Goal: Task Accomplishment & Management: Use online tool/utility

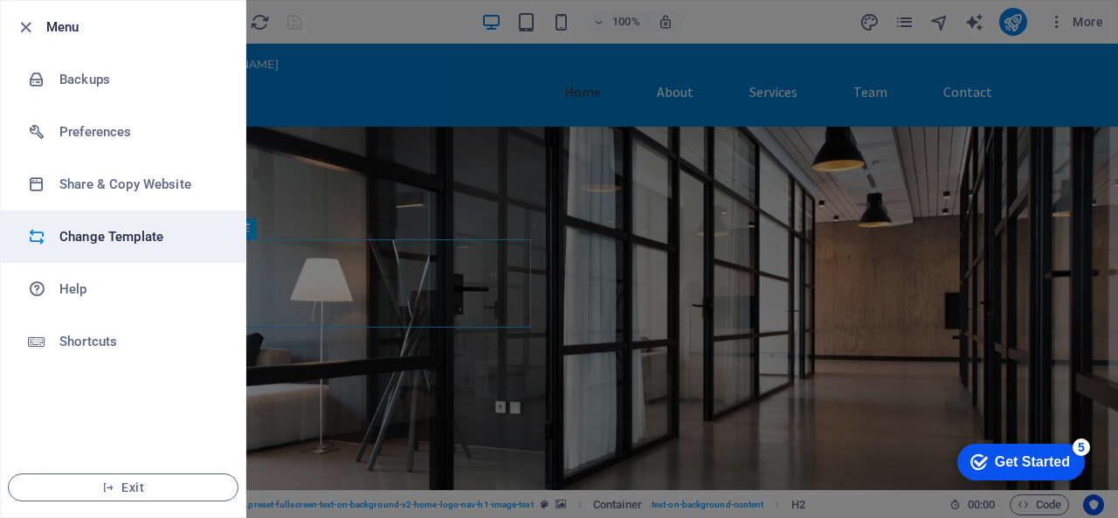
click at [107, 238] on h6 "Change Template" at bounding box center [140, 236] width 162 height 21
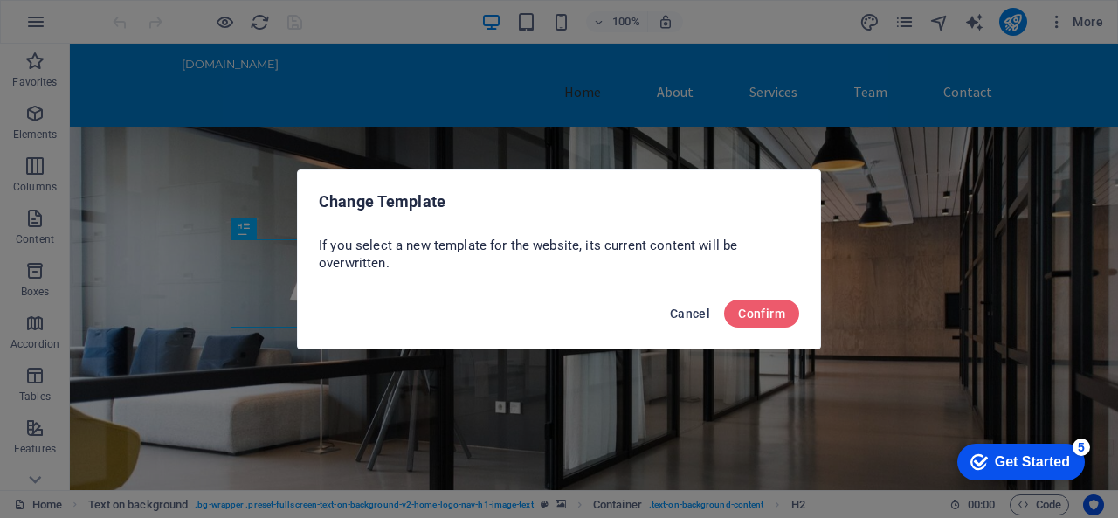
click at [690, 303] on button "Cancel" at bounding box center [690, 314] width 54 height 28
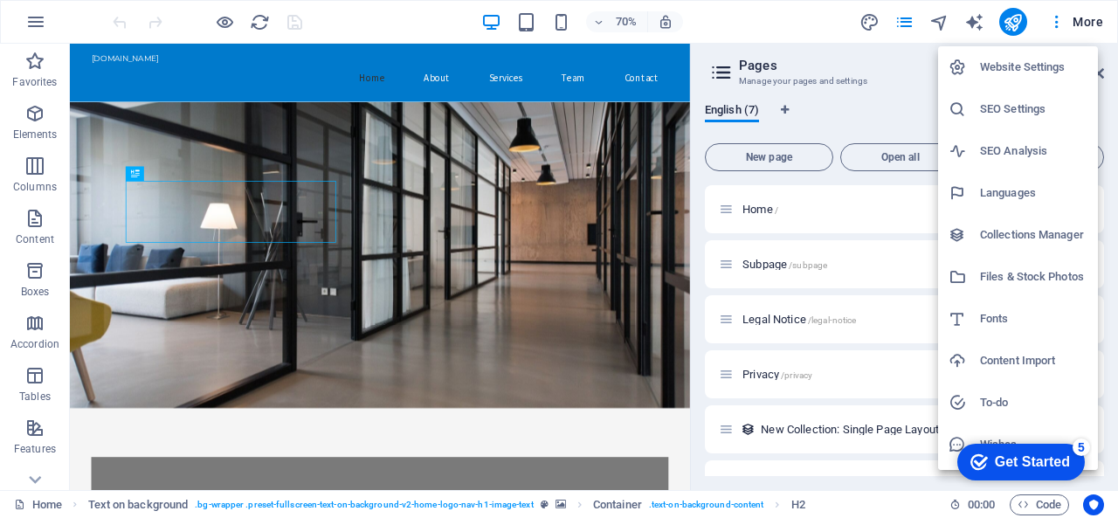
click at [38, 15] on div at bounding box center [559, 259] width 1118 height 518
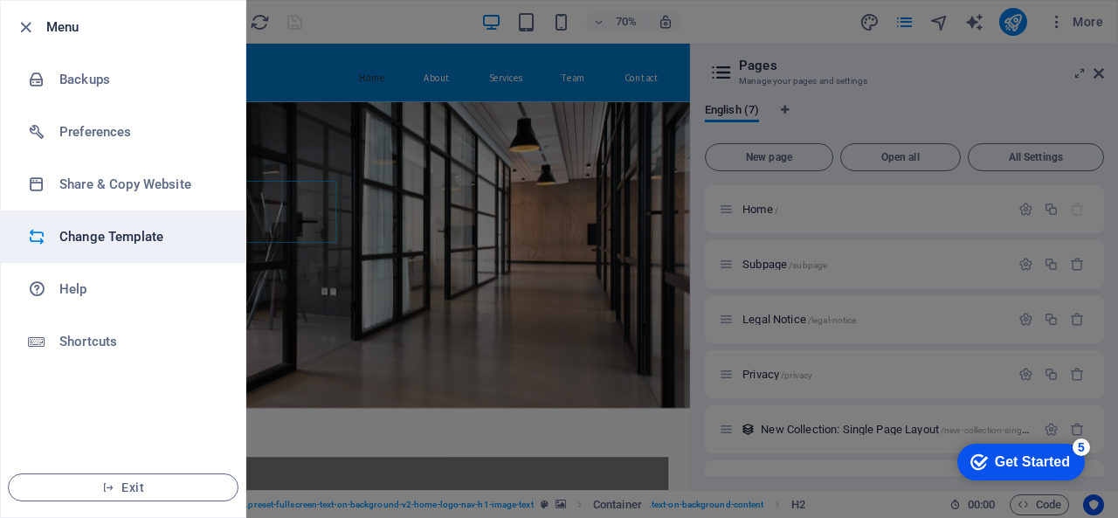
click at [84, 240] on h6 "Change Template" at bounding box center [140, 236] width 162 height 21
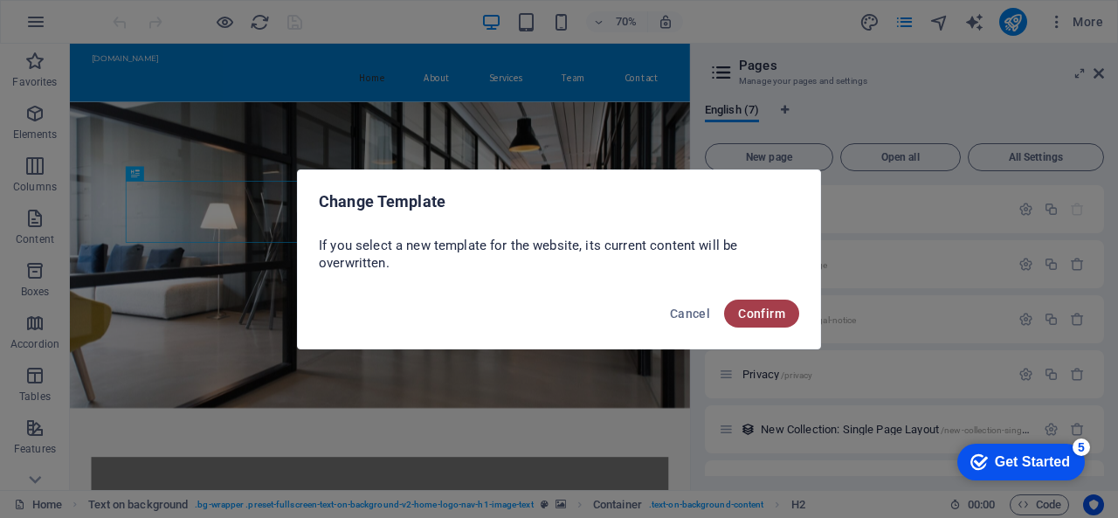
click at [754, 315] on span "Confirm" at bounding box center [761, 314] width 47 height 14
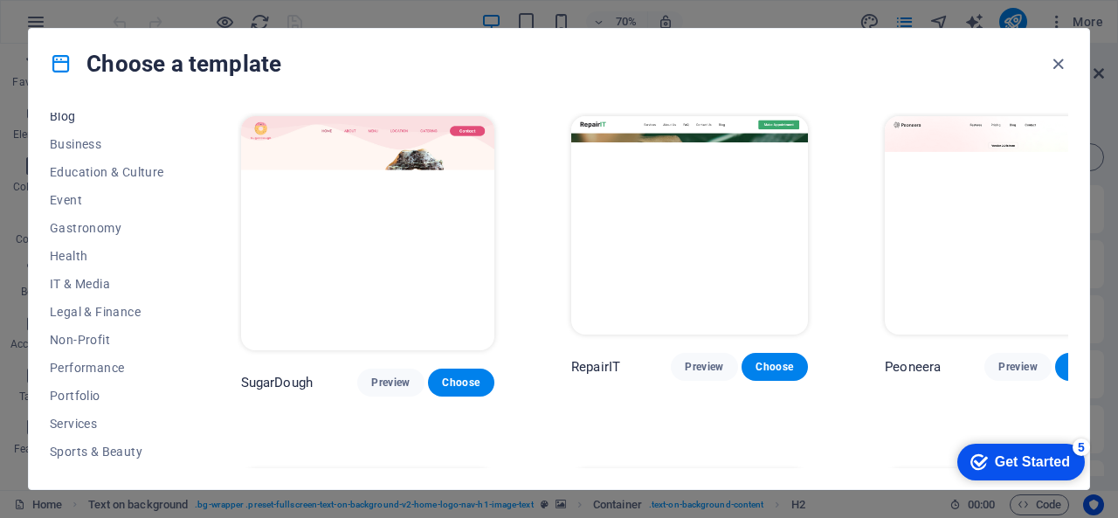
scroll to position [342, 0]
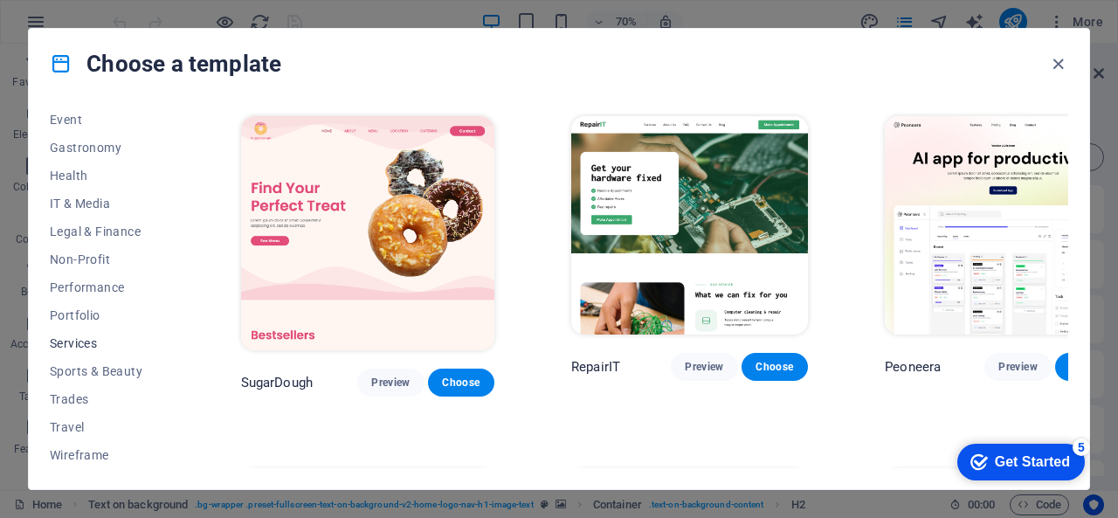
click at [77, 345] on span "Services" at bounding box center [107, 343] width 114 height 14
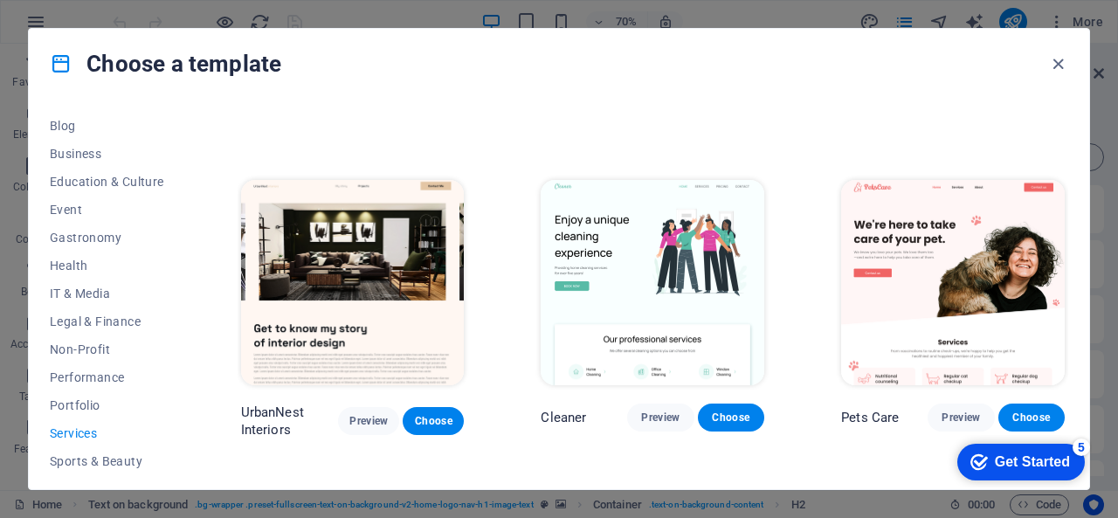
scroll to position [267, 0]
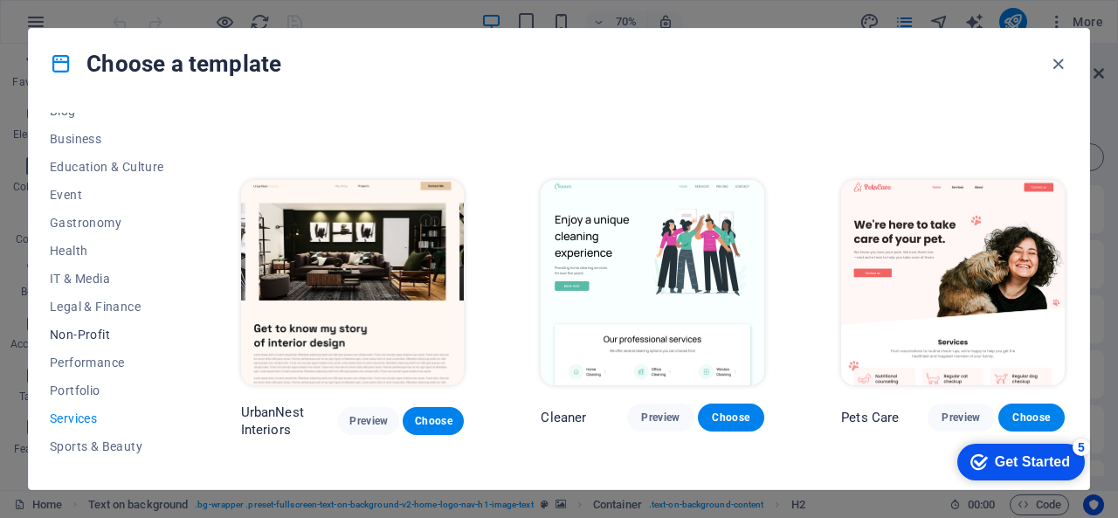
click at [89, 330] on span "Non-Profit" at bounding box center [107, 334] width 114 height 14
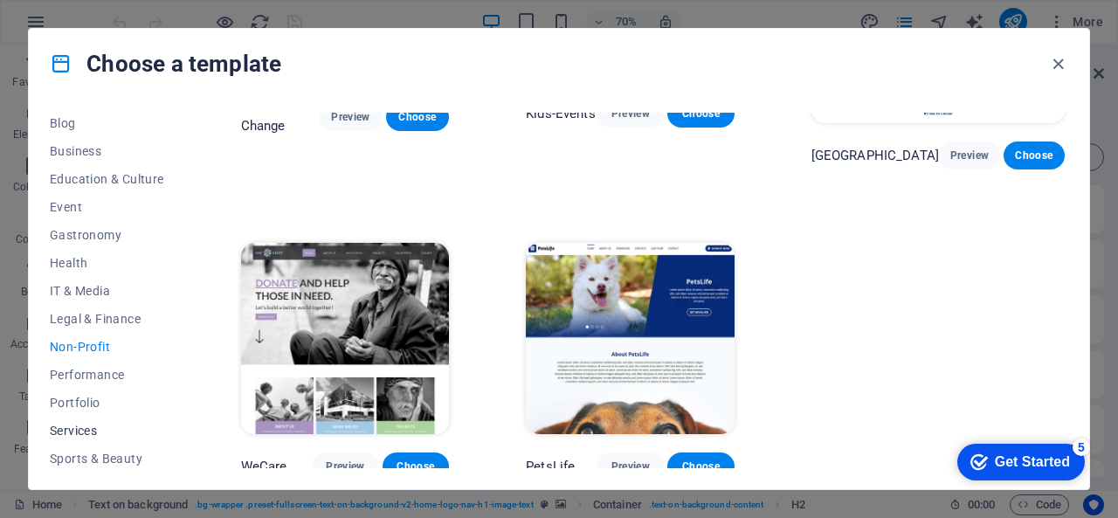
scroll to position [342, 0]
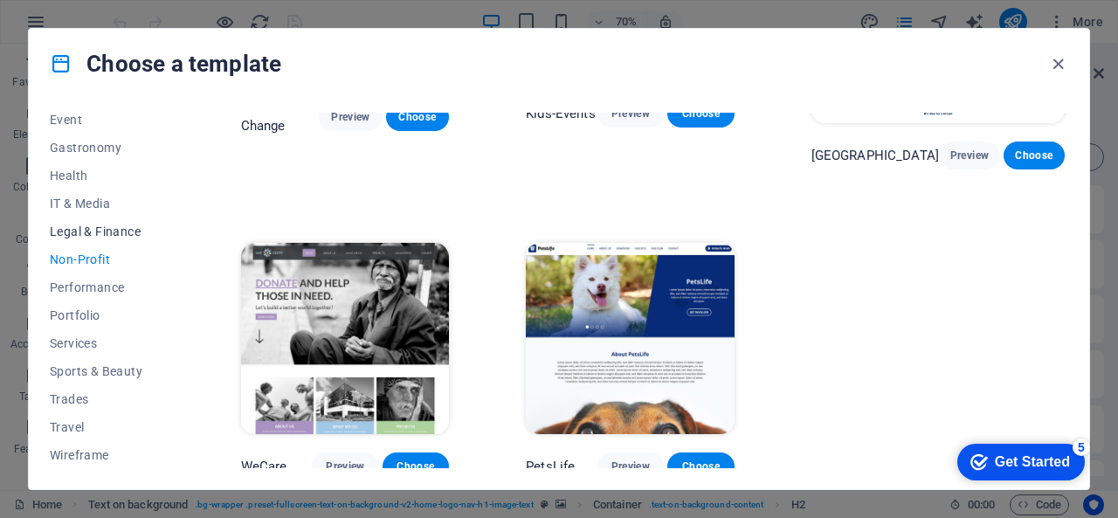
click at [93, 227] on span "Legal & Finance" at bounding box center [107, 231] width 114 height 14
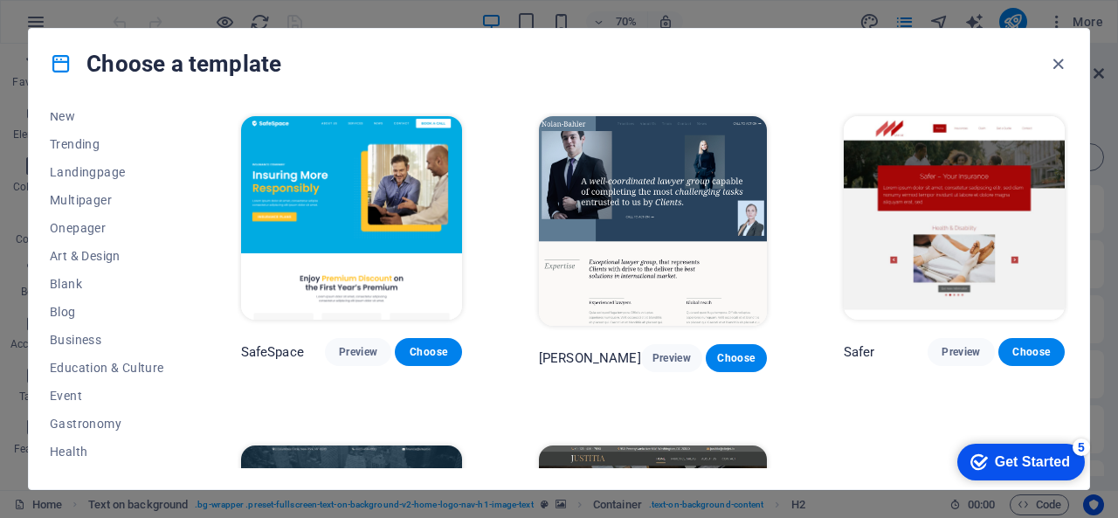
scroll to position [0, 0]
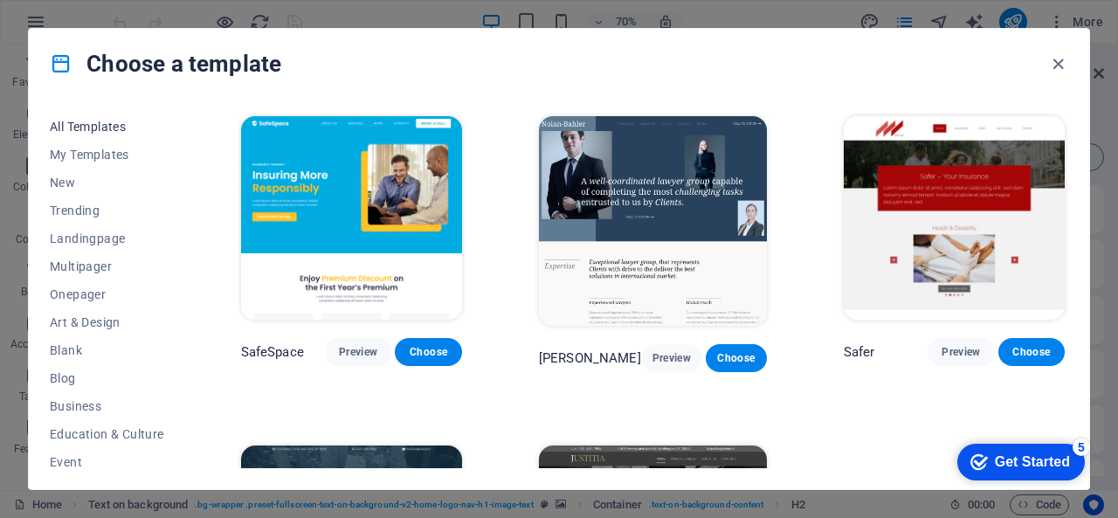
click at [101, 120] on span "All Templates" at bounding box center [107, 127] width 114 height 14
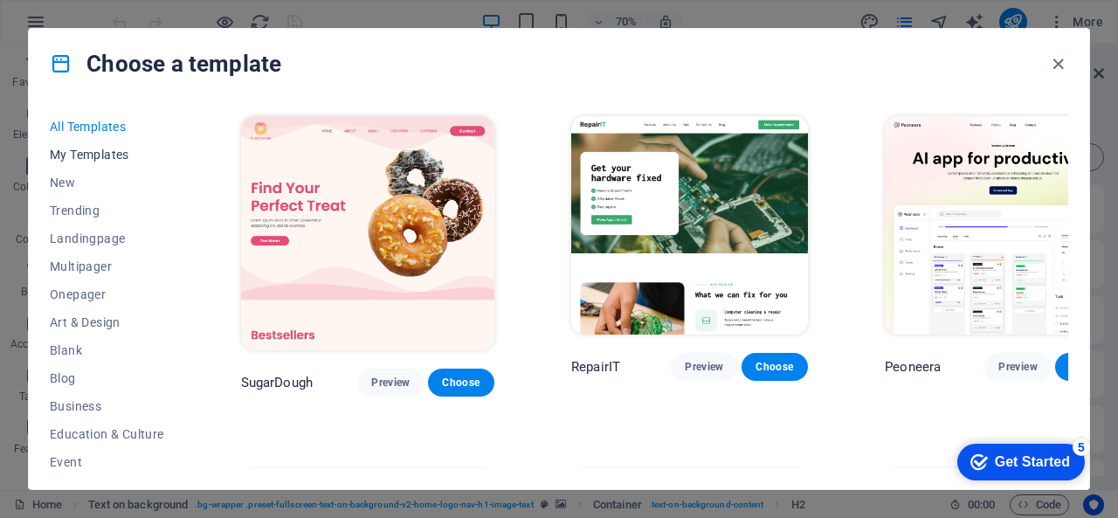
click at [94, 156] on span "My Templates" at bounding box center [107, 155] width 114 height 14
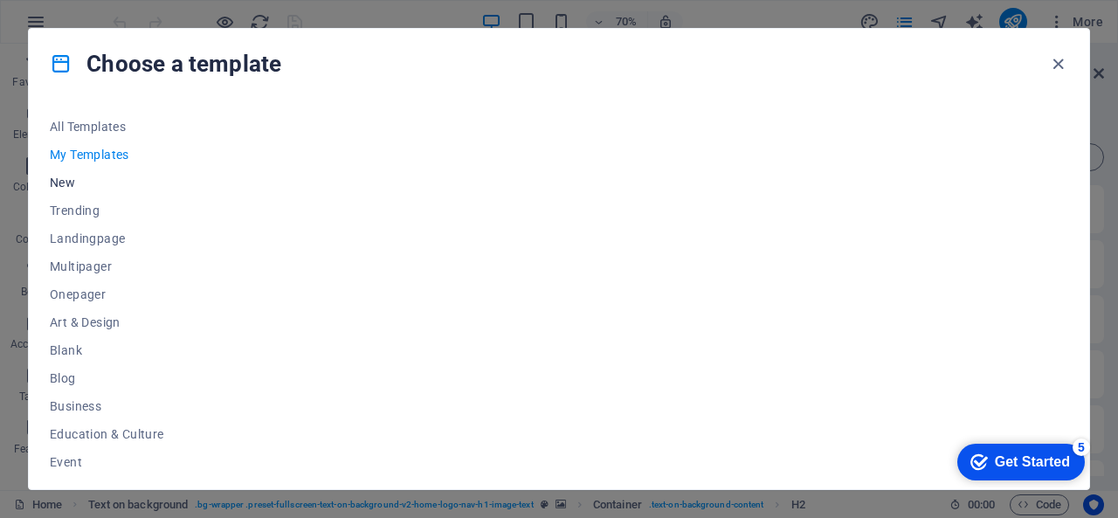
click at [72, 184] on span "New" at bounding box center [107, 183] width 114 height 14
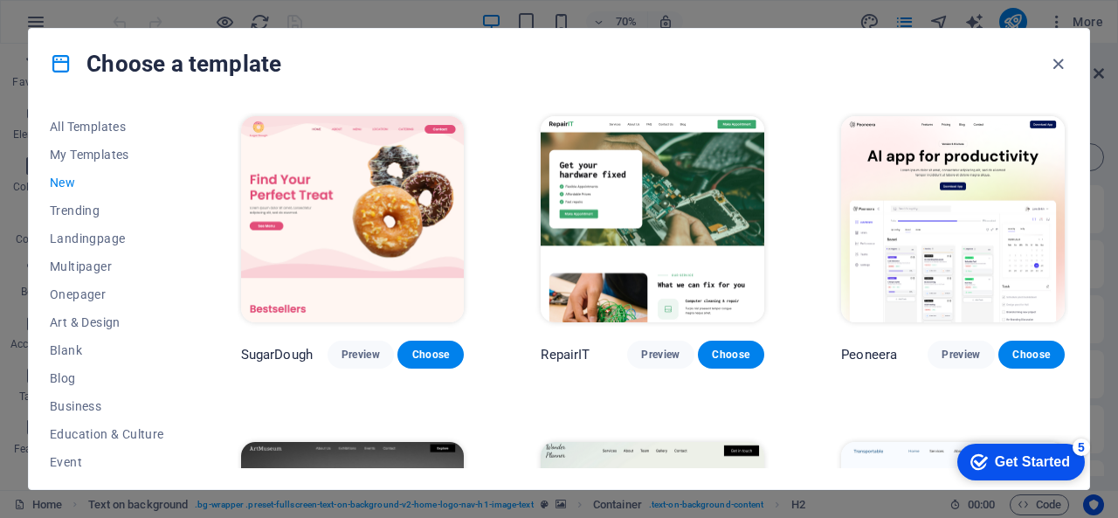
click at [72, 184] on span "New" at bounding box center [107, 183] width 114 height 14
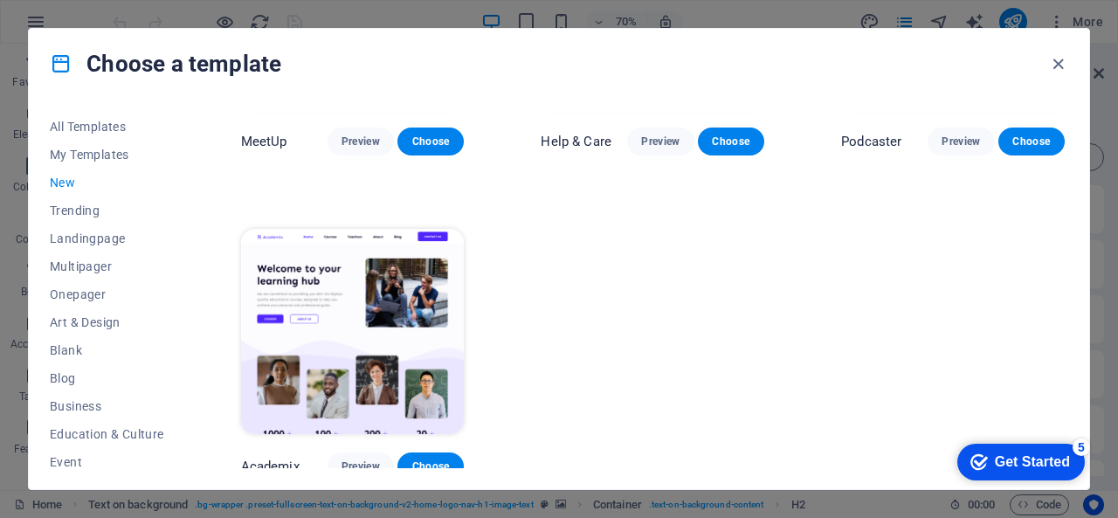
scroll to position [1197, 0]
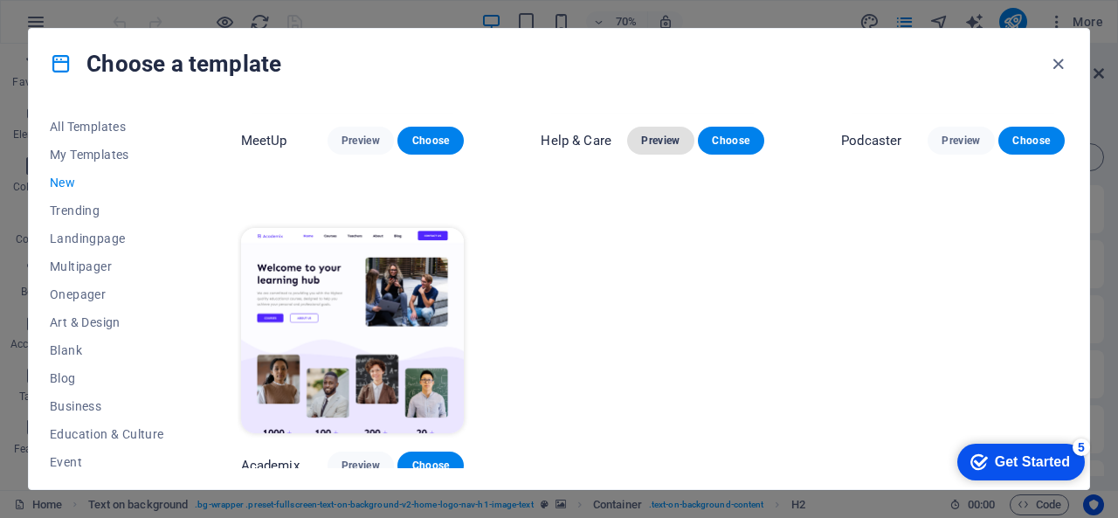
click at [660, 134] on span "Preview" at bounding box center [660, 141] width 38 height 14
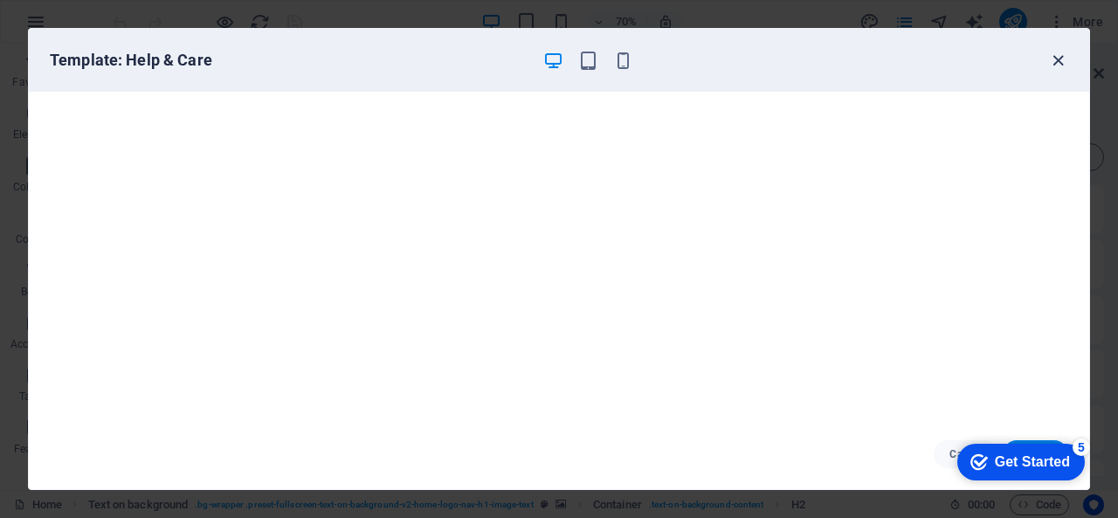
click at [1055, 59] on icon "button" at bounding box center [1058, 61] width 20 height 20
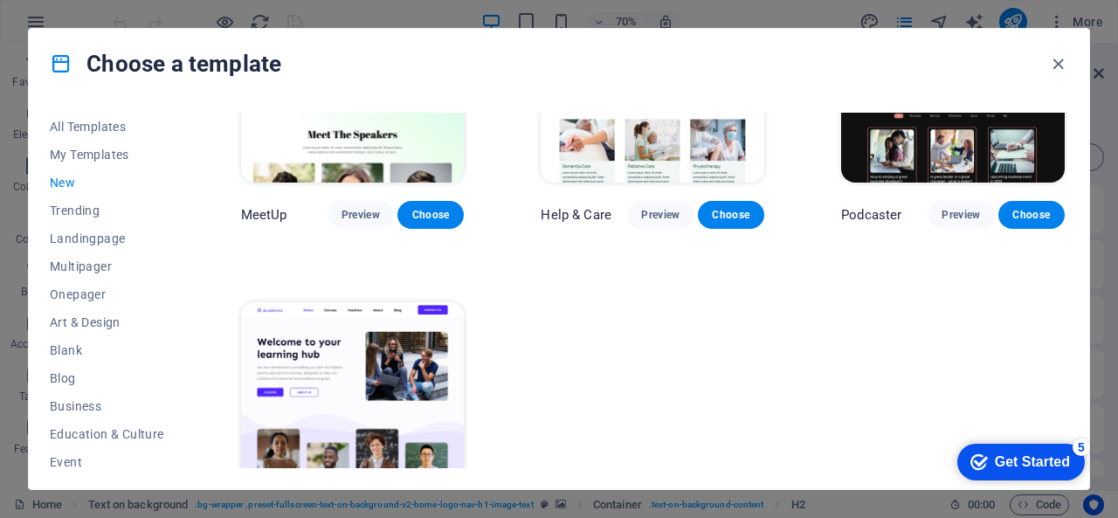
scroll to position [1023, 0]
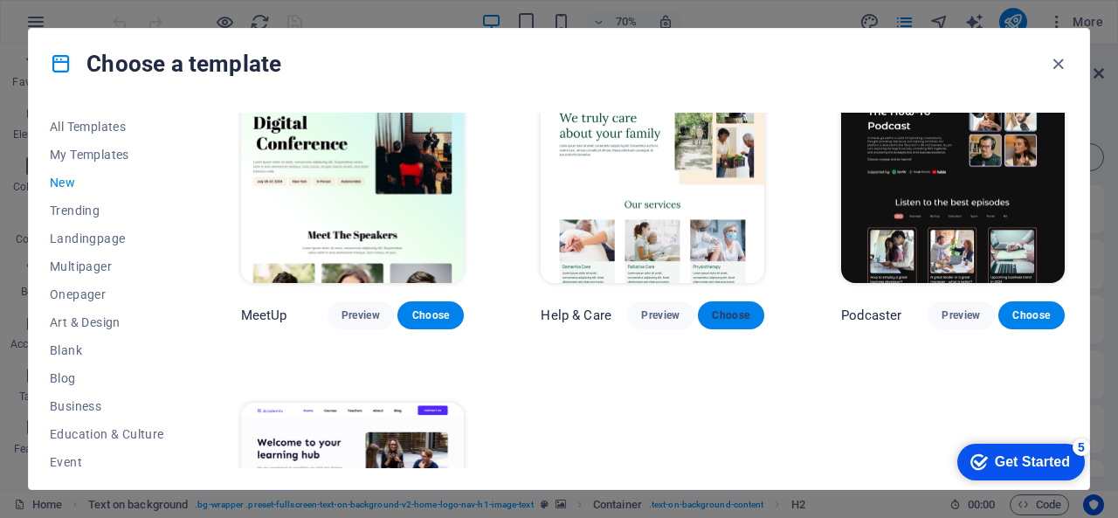
click at [729, 308] on span "Choose" at bounding box center [731, 315] width 38 height 14
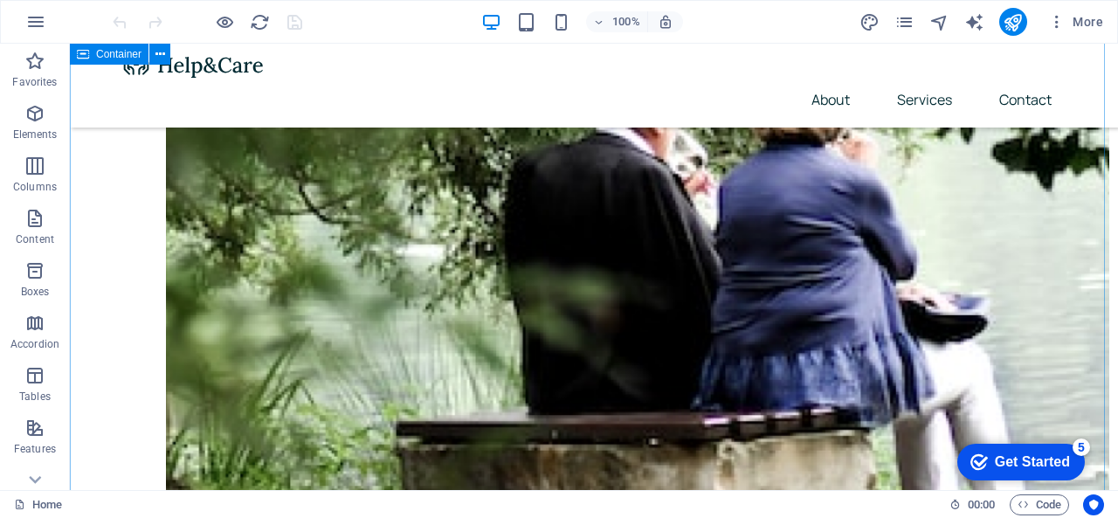
scroll to position [786, 0]
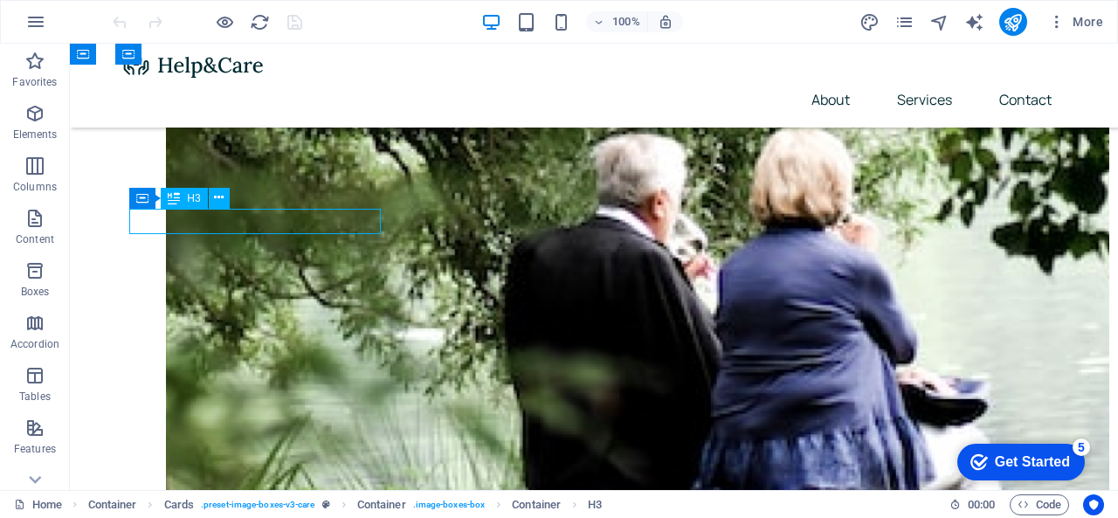
click at [252, 218] on div "Drag here to replace the existing content. Press “Ctrl” if you want to create a…" at bounding box center [594, 267] width 1048 height 446
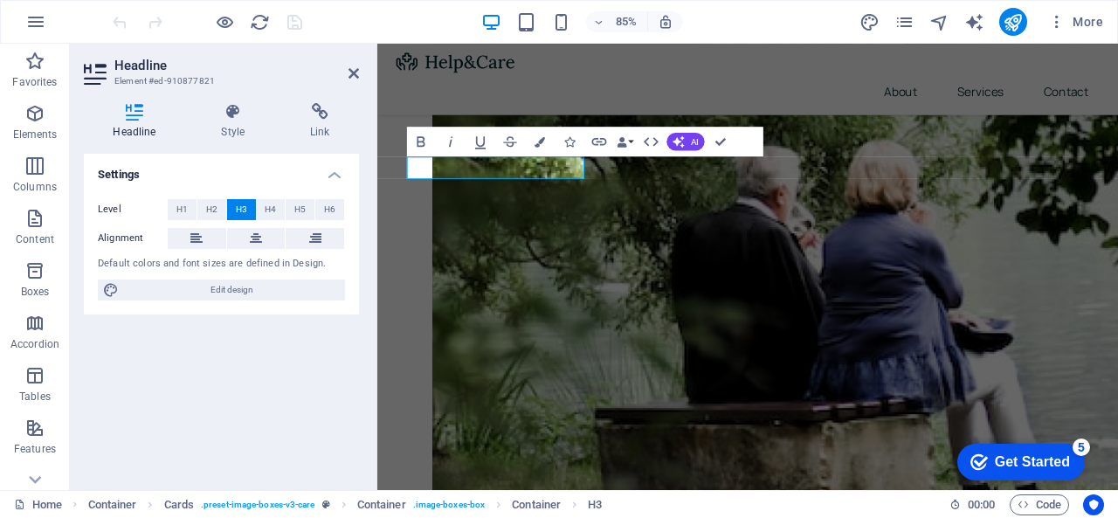
scroll to position [731, 0]
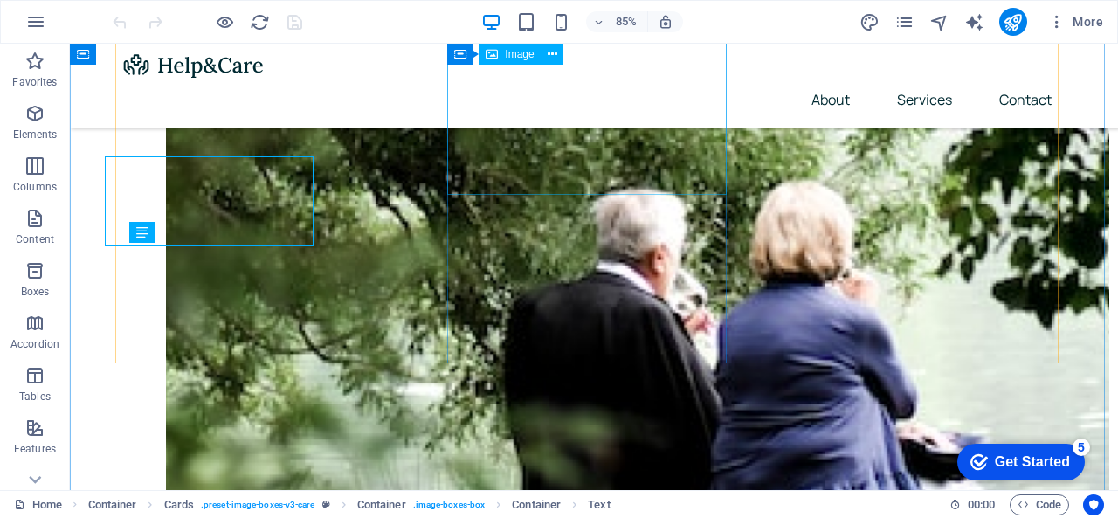
scroll to position [786, 0]
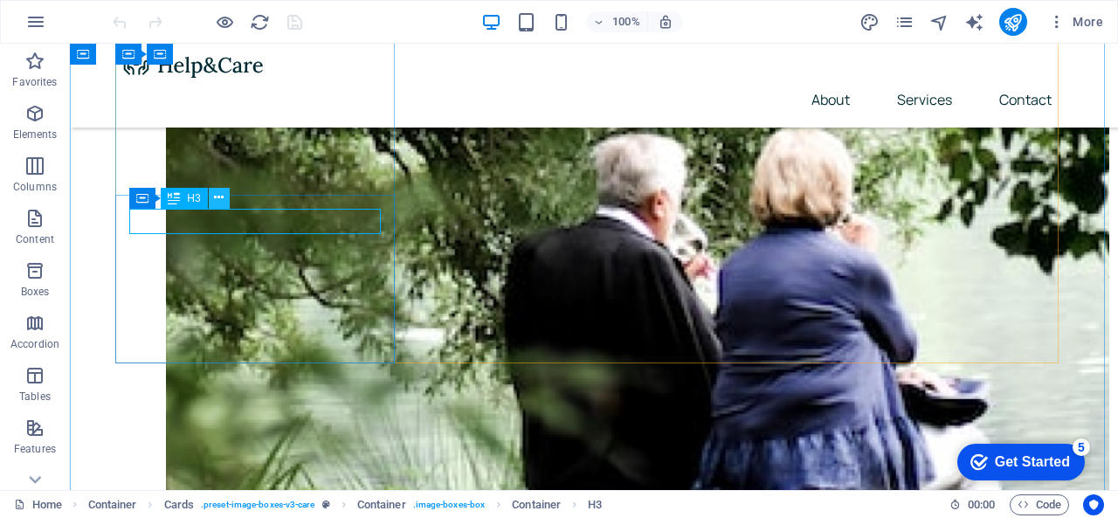
click at [0, 0] on icon at bounding box center [0, 0] width 0 height 0
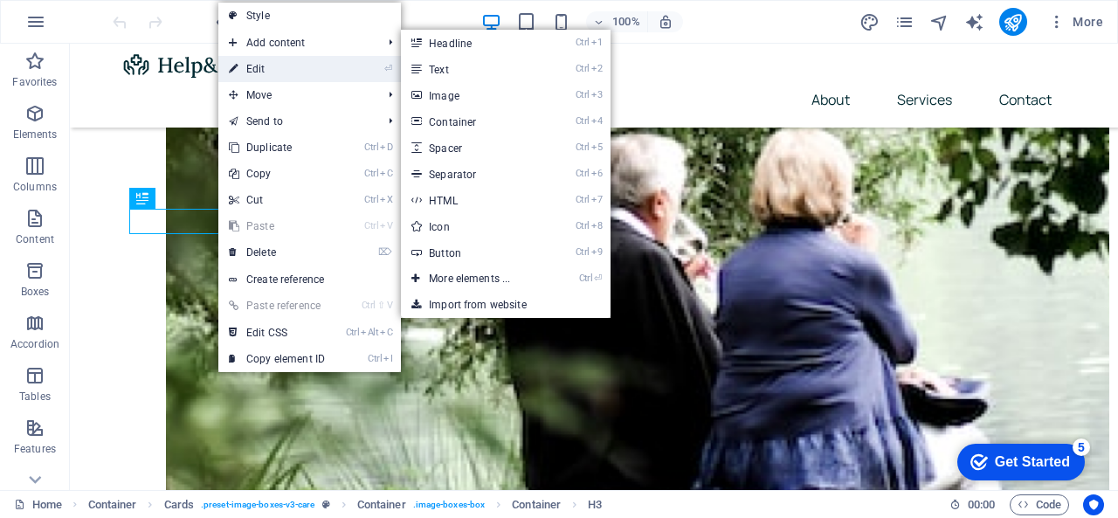
click at [290, 70] on link "⏎ Edit" at bounding box center [276, 69] width 117 height 26
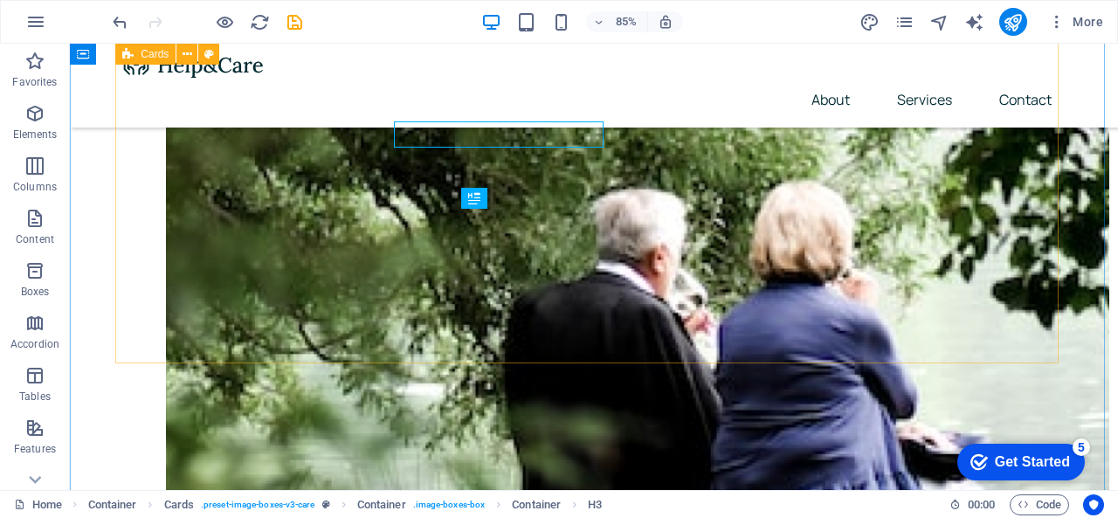
scroll to position [786, 0]
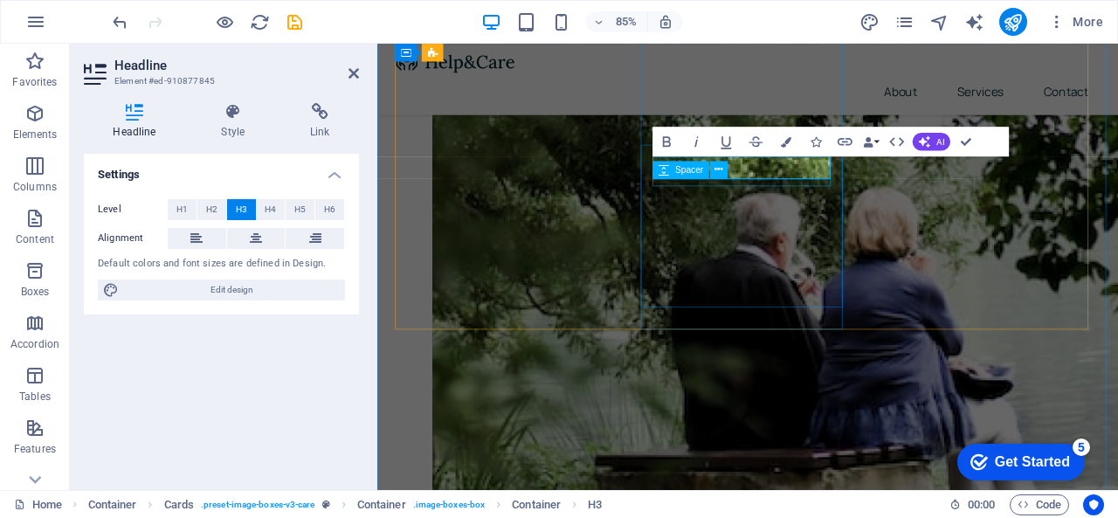
click at [735, 170] on div "Spacer" at bounding box center [695, 170] width 85 height 18
click at [735, 165] on div "Spacer" at bounding box center [695, 170] width 85 height 18
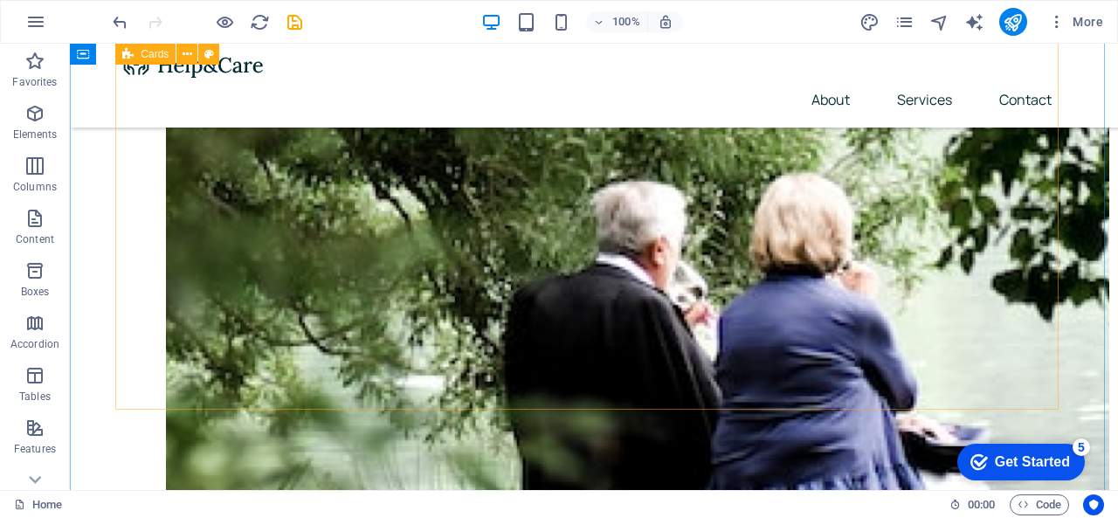
scroll to position [699, 0]
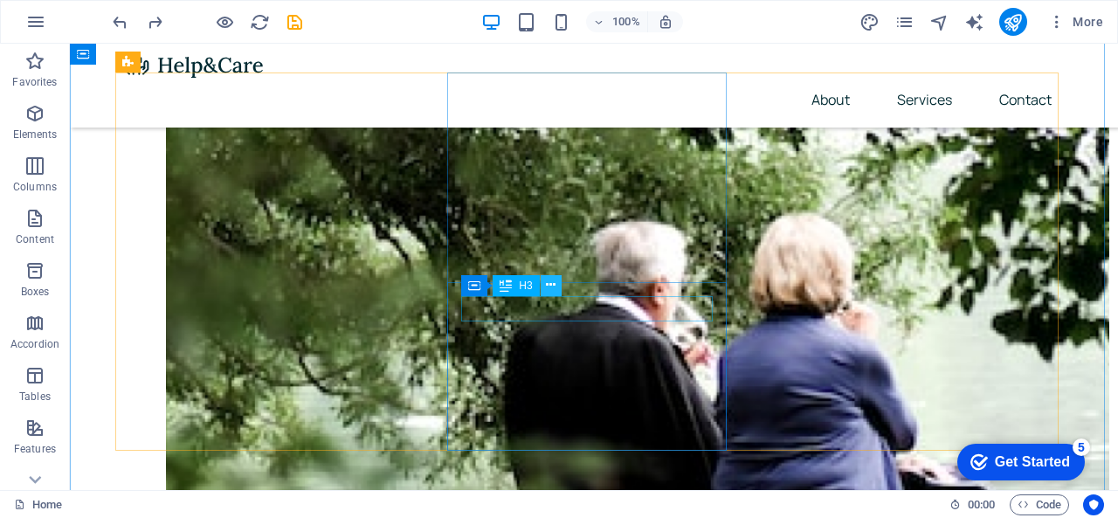
click at [552, 286] on icon at bounding box center [551, 285] width 10 height 18
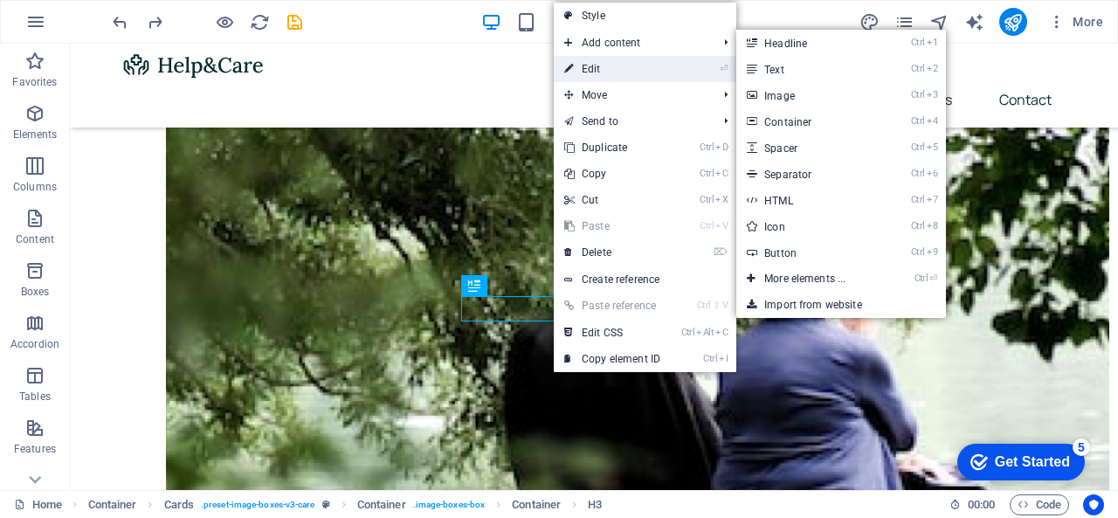
click at [621, 59] on link "⏎ Edit" at bounding box center [612, 69] width 117 height 26
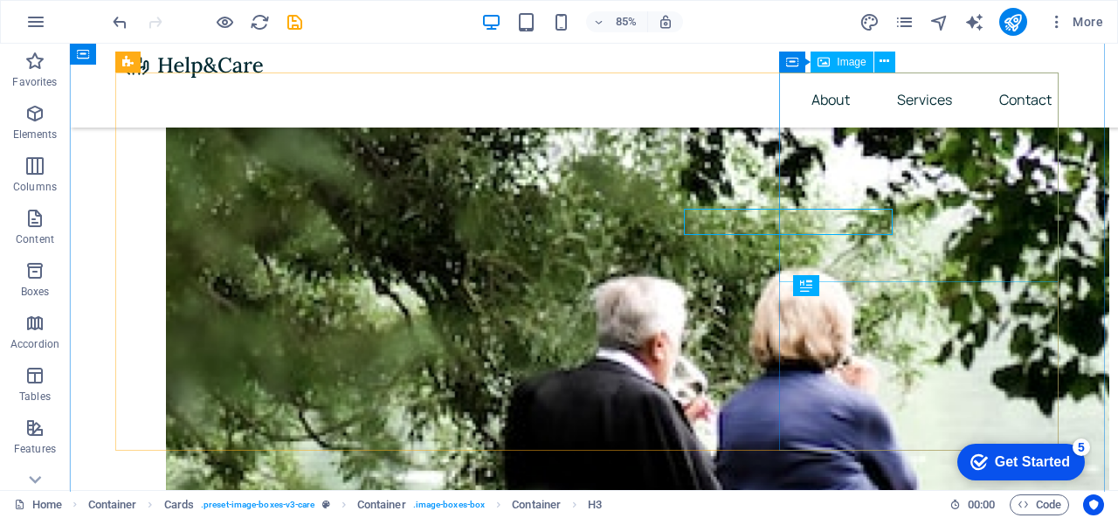
scroll to position [699, 0]
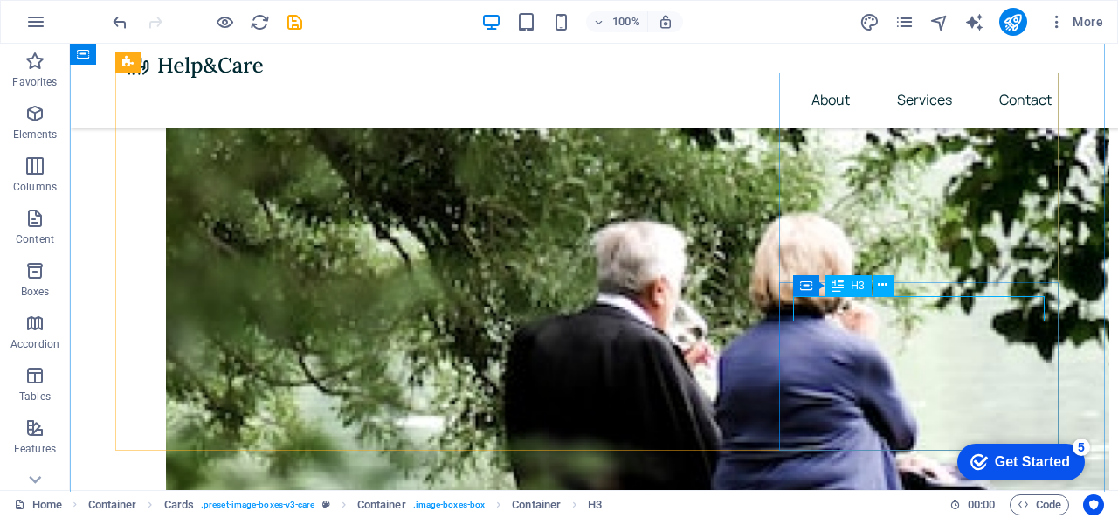
click at [0, 0] on icon at bounding box center [0, 0] width 0 height 0
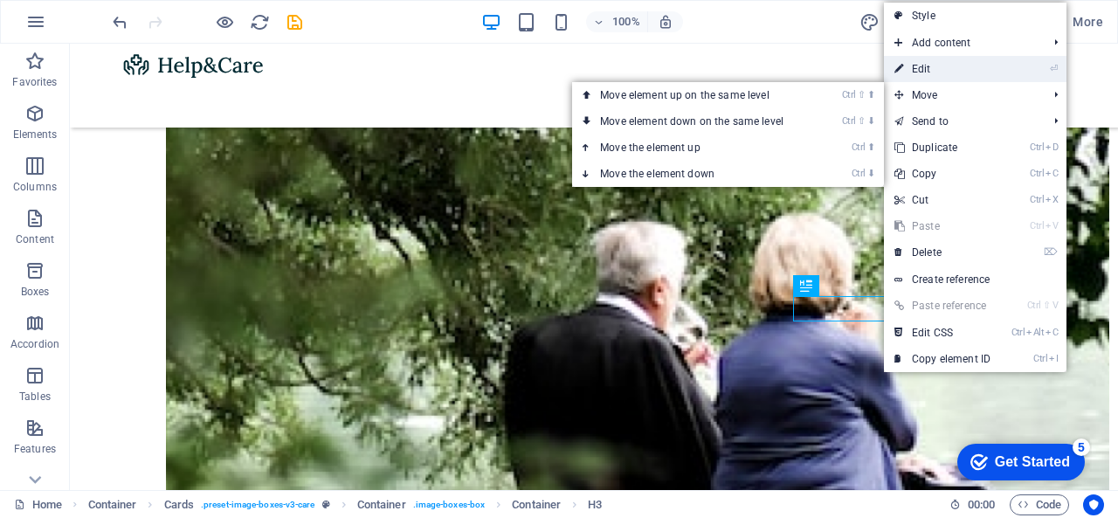
click at [945, 71] on link "⏎ Edit" at bounding box center [942, 69] width 117 height 26
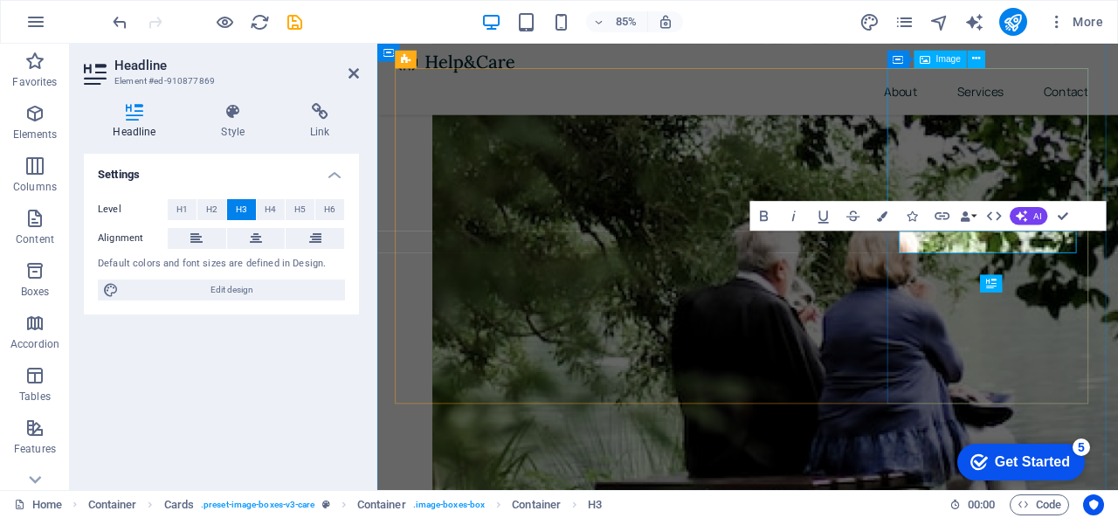
scroll to position [644, 0]
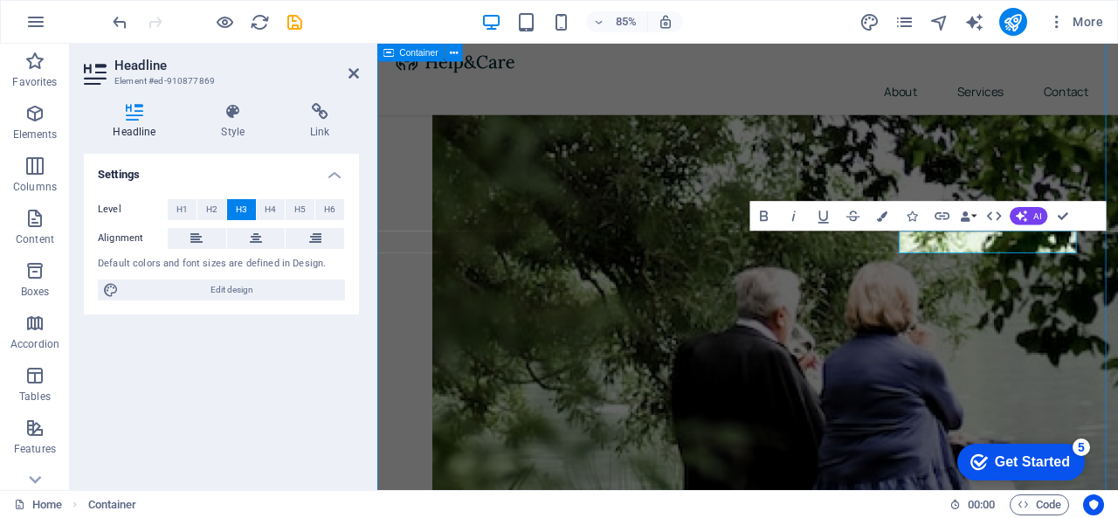
scroll to position [699, 0]
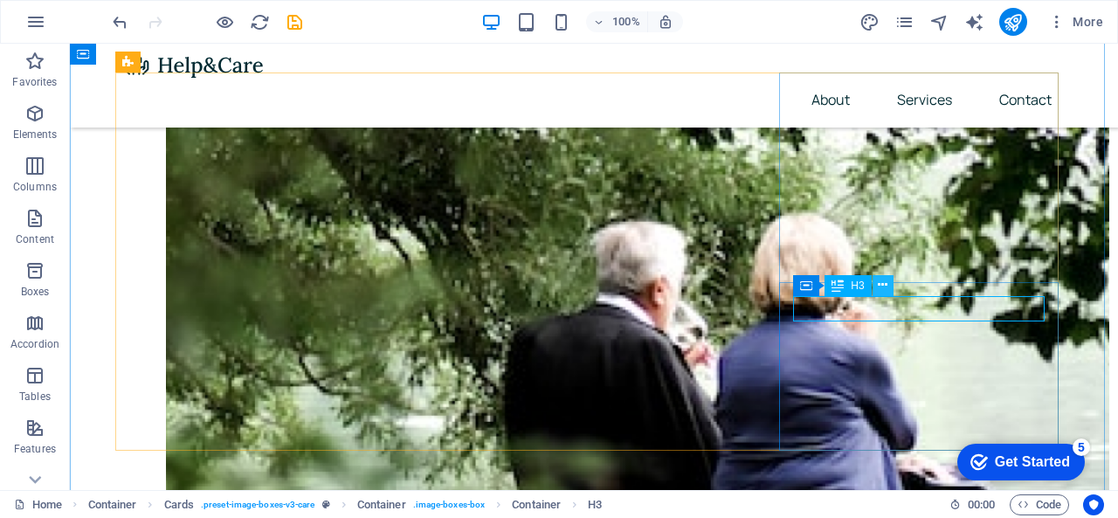
click at [0, 0] on icon at bounding box center [0, 0] width 0 height 0
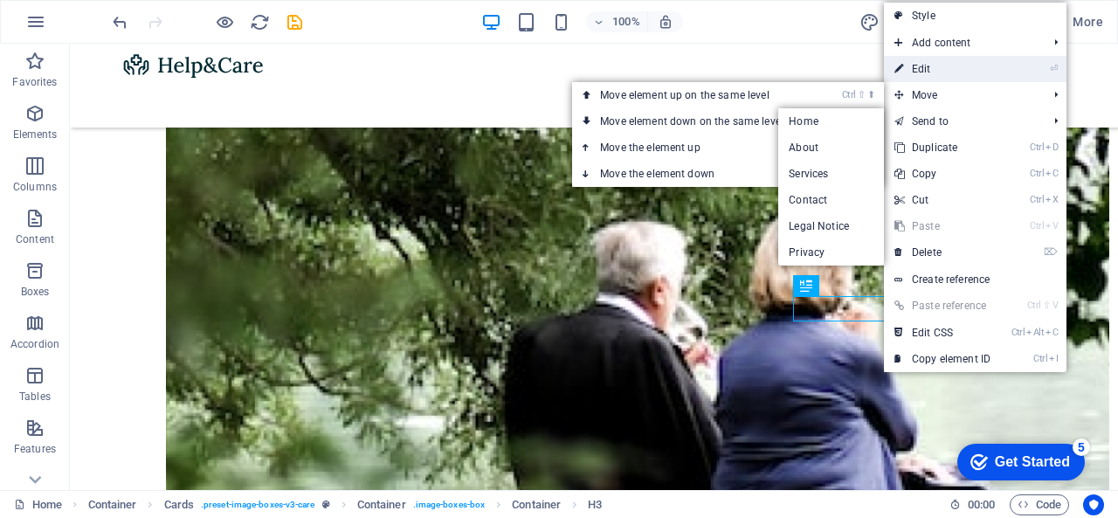
click at [941, 59] on link "⏎ Edit" at bounding box center [942, 69] width 117 height 26
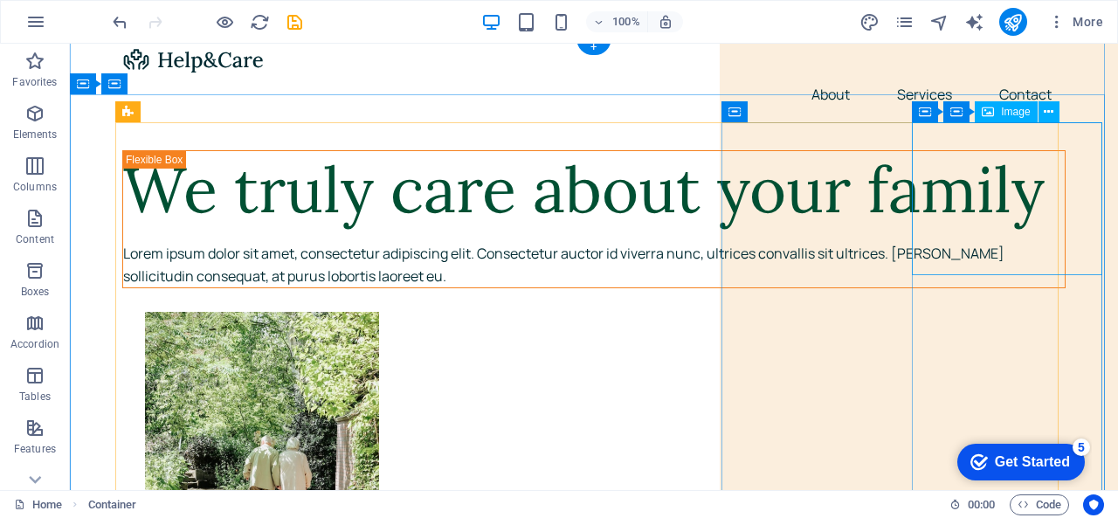
scroll to position [0, 0]
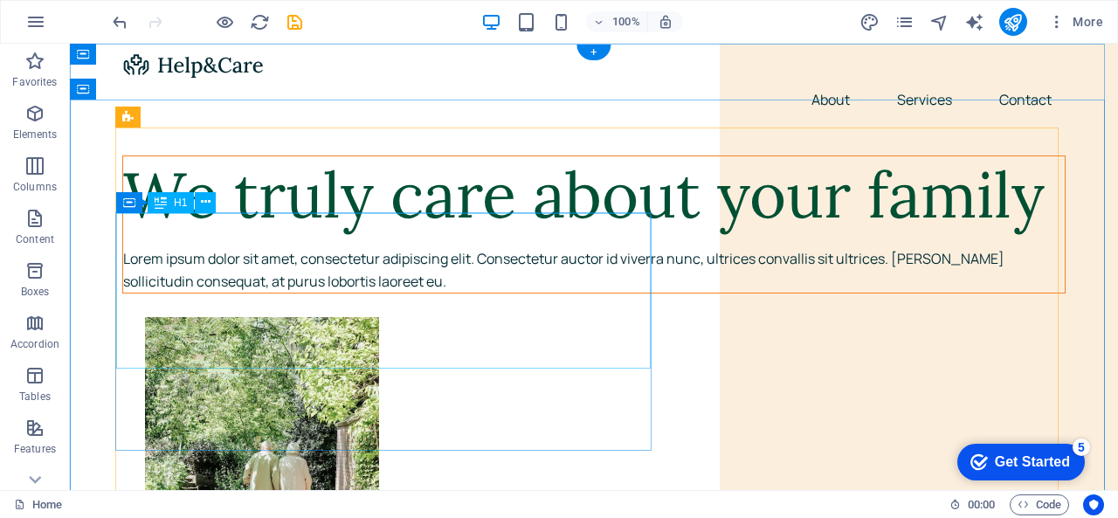
click at [342, 234] on div "We truly care about your family" at bounding box center [593, 195] width 941 height 78
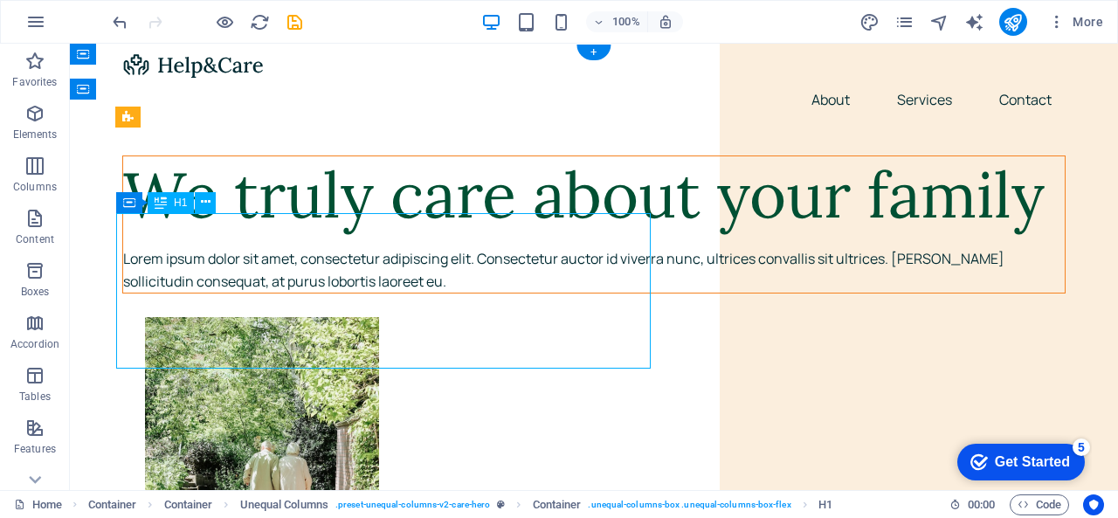
click at [348, 234] on div "We truly care about your family" at bounding box center [593, 195] width 941 height 78
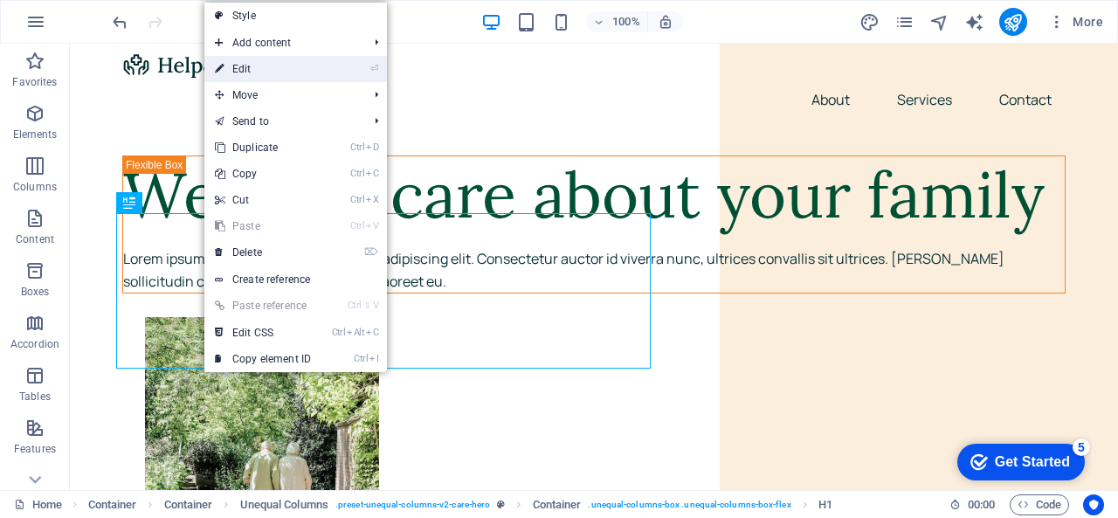
click at [331, 65] on li "⏎ Edit" at bounding box center [295, 69] width 183 height 26
click at [338, 69] on li "⏎ Edit" at bounding box center [295, 69] width 183 height 26
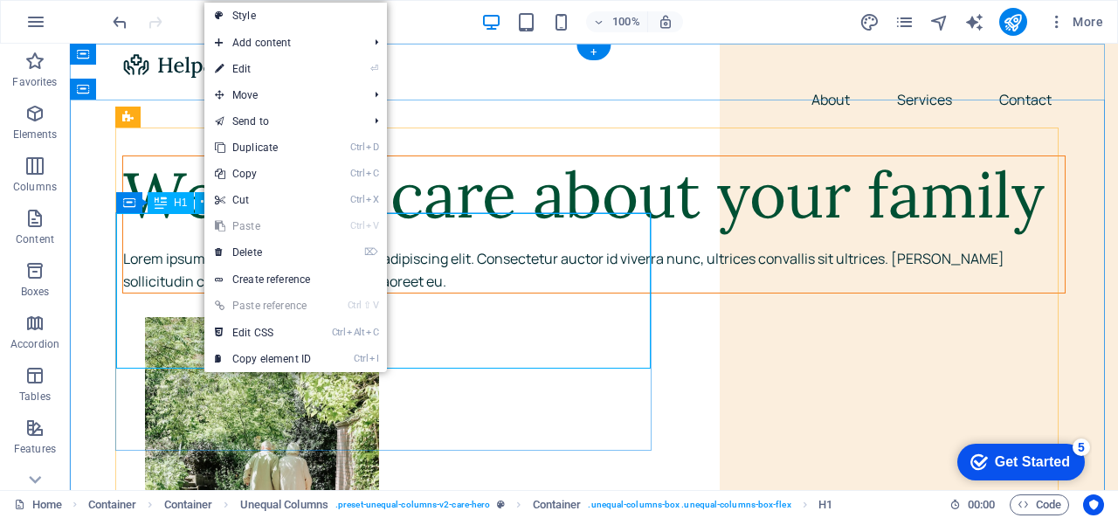
click at [168, 234] on div "We truly care about your family" at bounding box center [593, 195] width 941 height 78
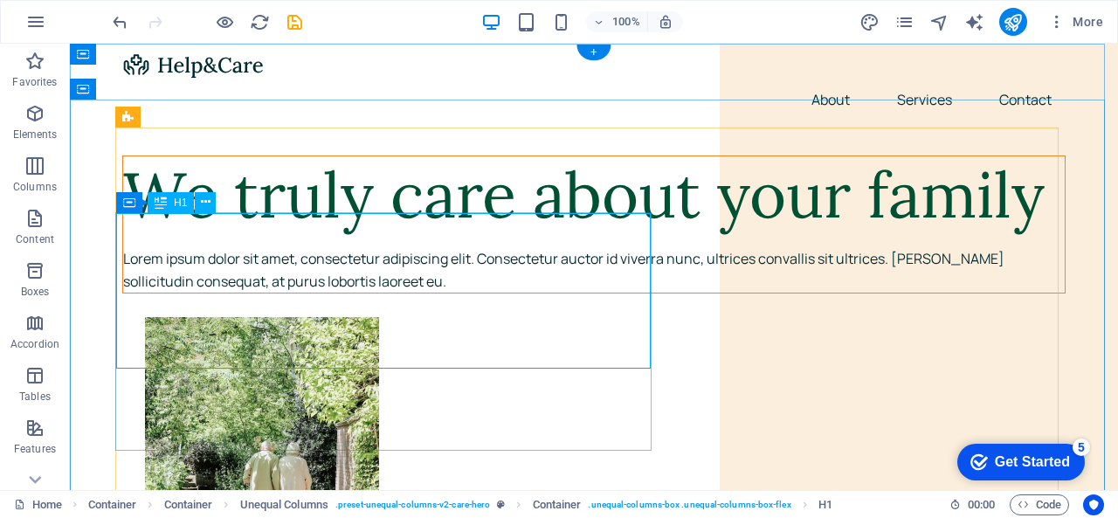
click at [225, 234] on div "We truly care about your family" at bounding box center [593, 195] width 941 height 78
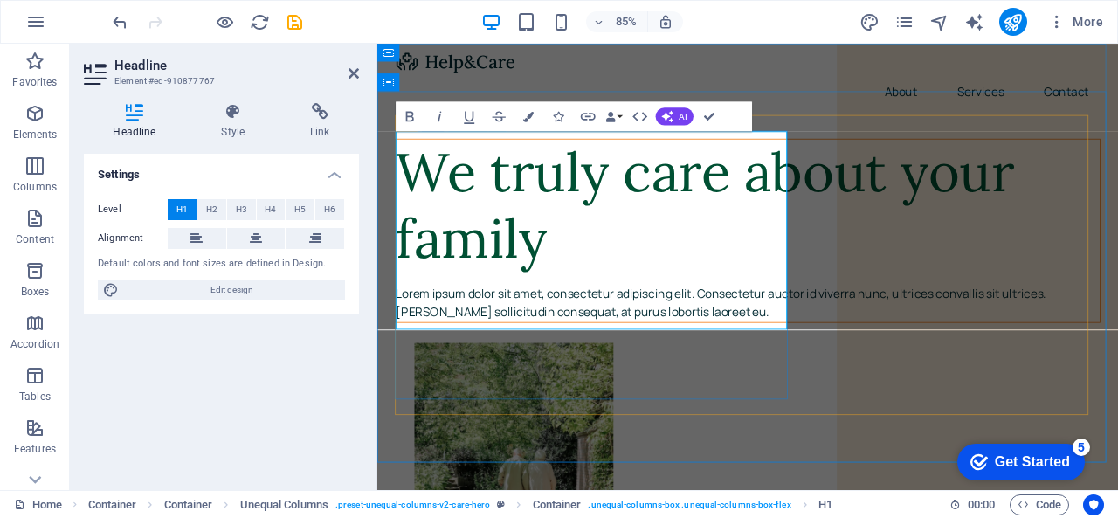
click at [541, 254] on h1 "We truly care about your family" at bounding box center [813, 234] width 828 height 156
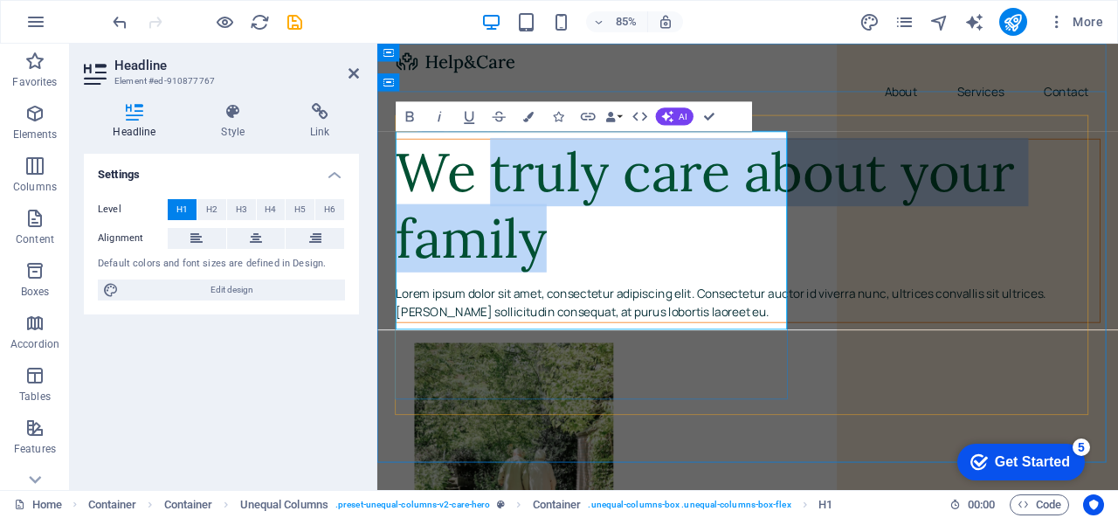
drag, startPoint x: 574, startPoint y: 357, endPoint x: 520, endPoint y: 199, distance: 166.8
click at [520, 199] on h1 "We truly care about your family" at bounding box center [813, 234] width 828 height 156
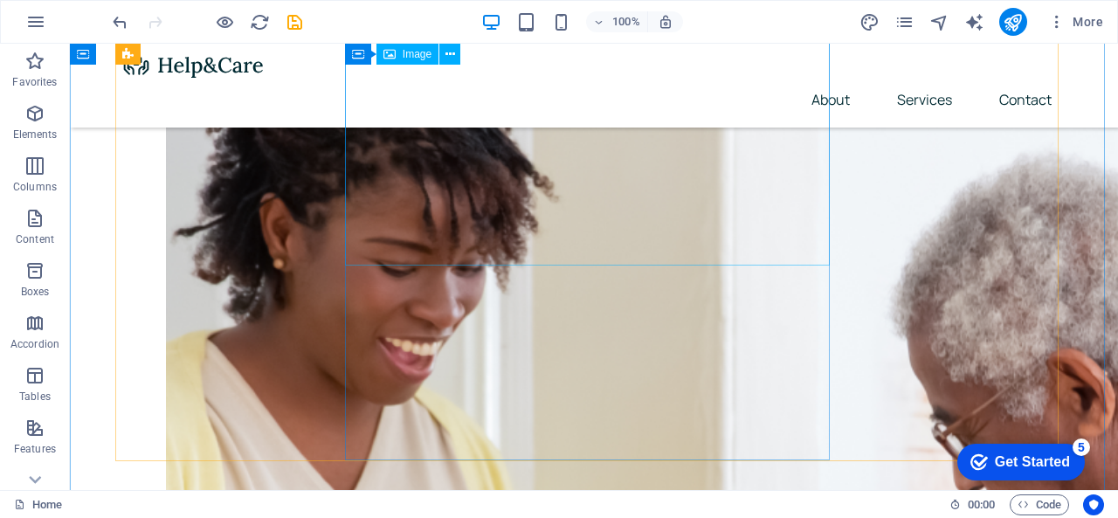
scroll to position [1921, 0]
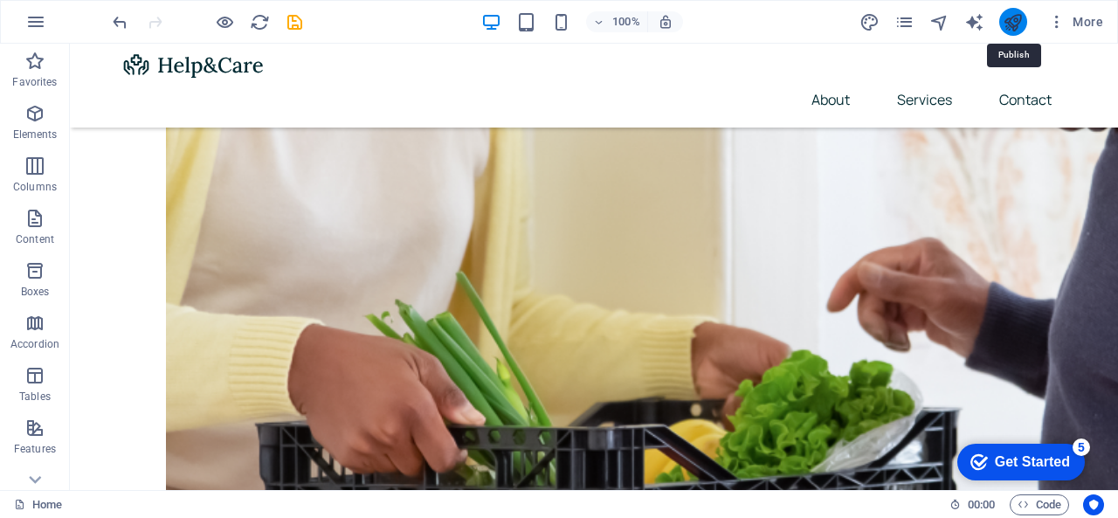
click at [1009, 24] on icon "publish" at bounding box center [1013, 22] width 20 height 20
